Goal: Navigation & Orientation: Find specific page/section

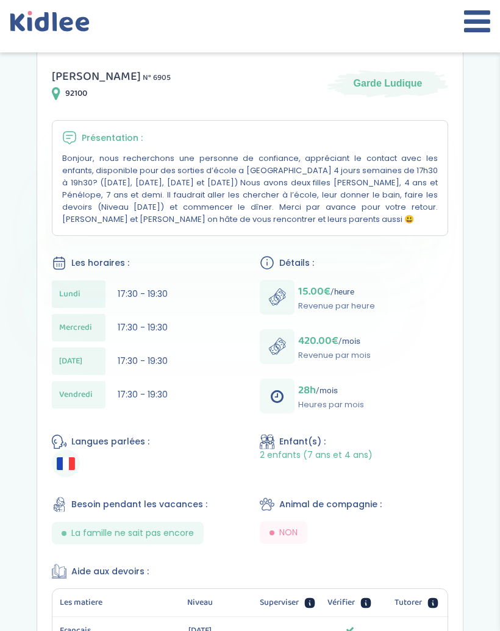
click at [68, 26] on icon at bounding box center [53, 26] width 86 height 31
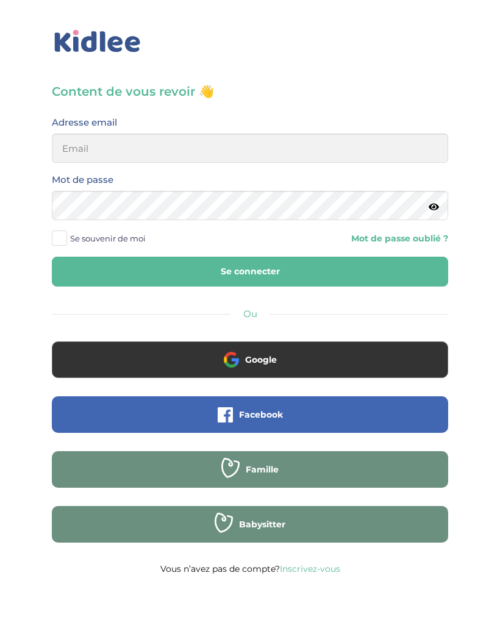
click at [284, 358] on button "Google" at bounding box center [250, 360] width 396 height 37
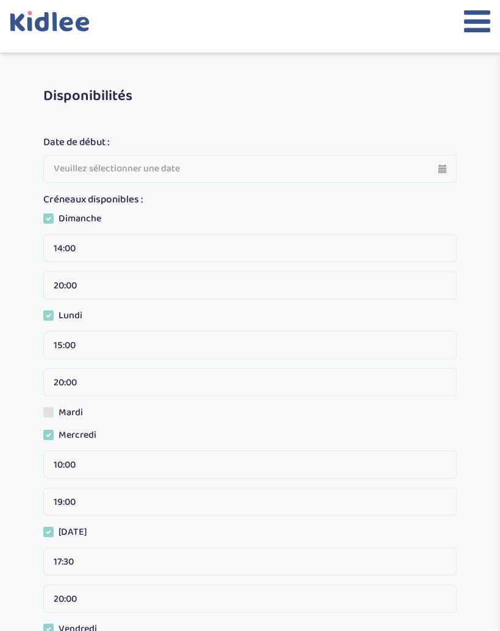
click at [56, 28] on icon at bounding box center [54, 21] width 4 height 19
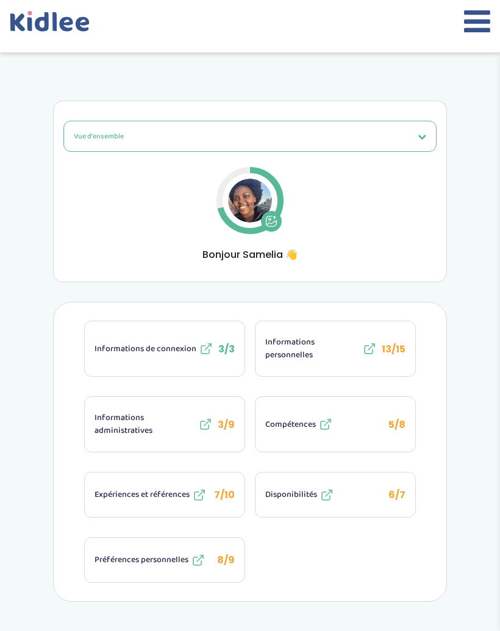
click at [376, 151] on button "Vue d'ensemble" at bounding box center [249, 136] width 373 height 31
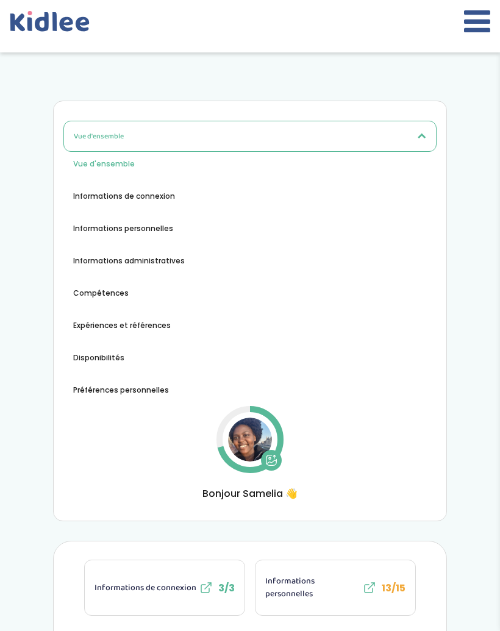
click at [475, 21] on icon at bounding box center [477, 21] width 26 height 30
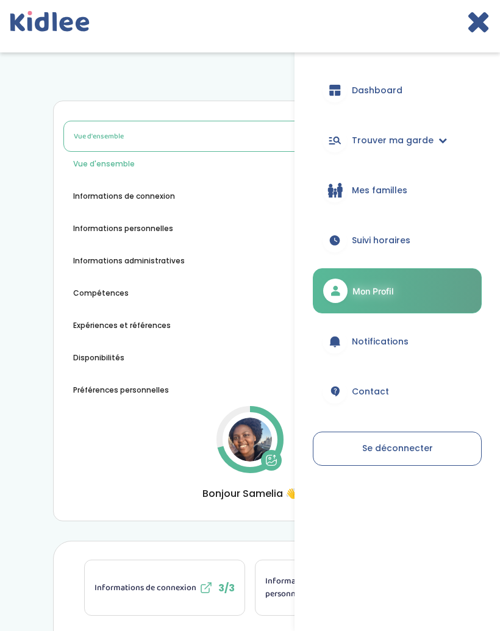
click at [396, 85] on span "Dashboard" at bounding box center [377, 90] width 51 height 13
